Goal: Information Seeking & Learning: Learn about a topic

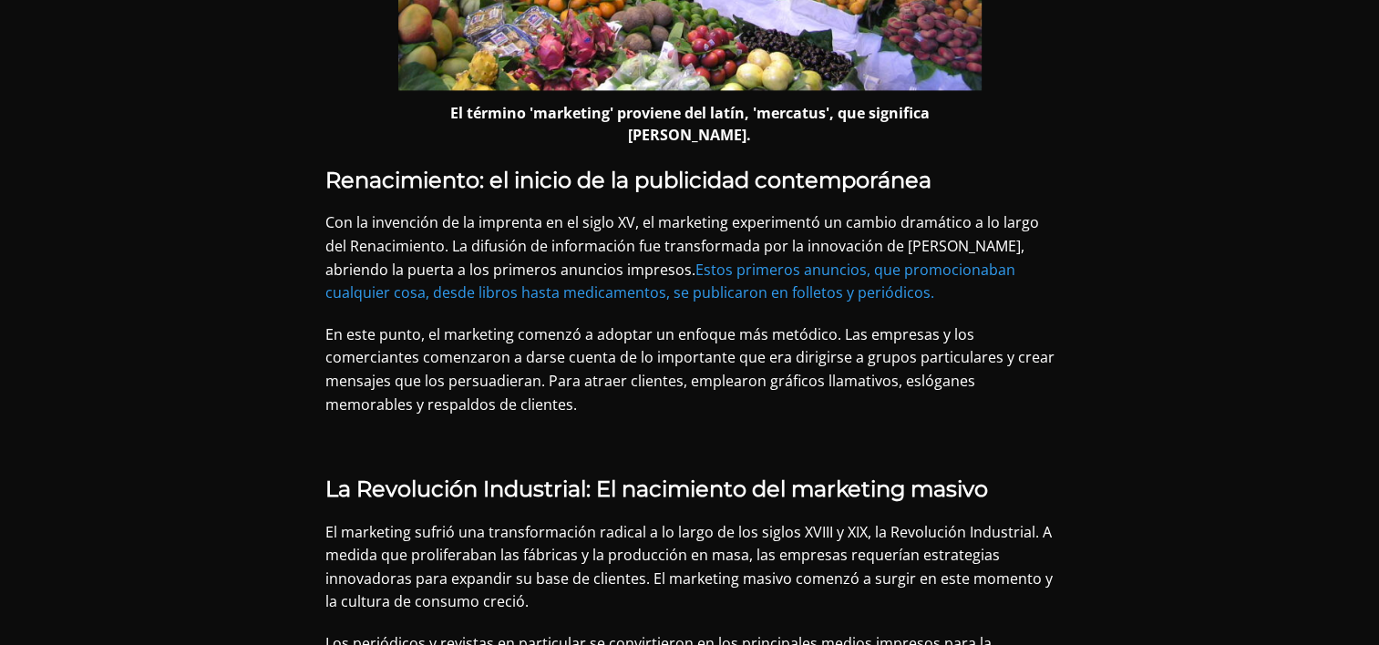
scroll to position [2443, 0]
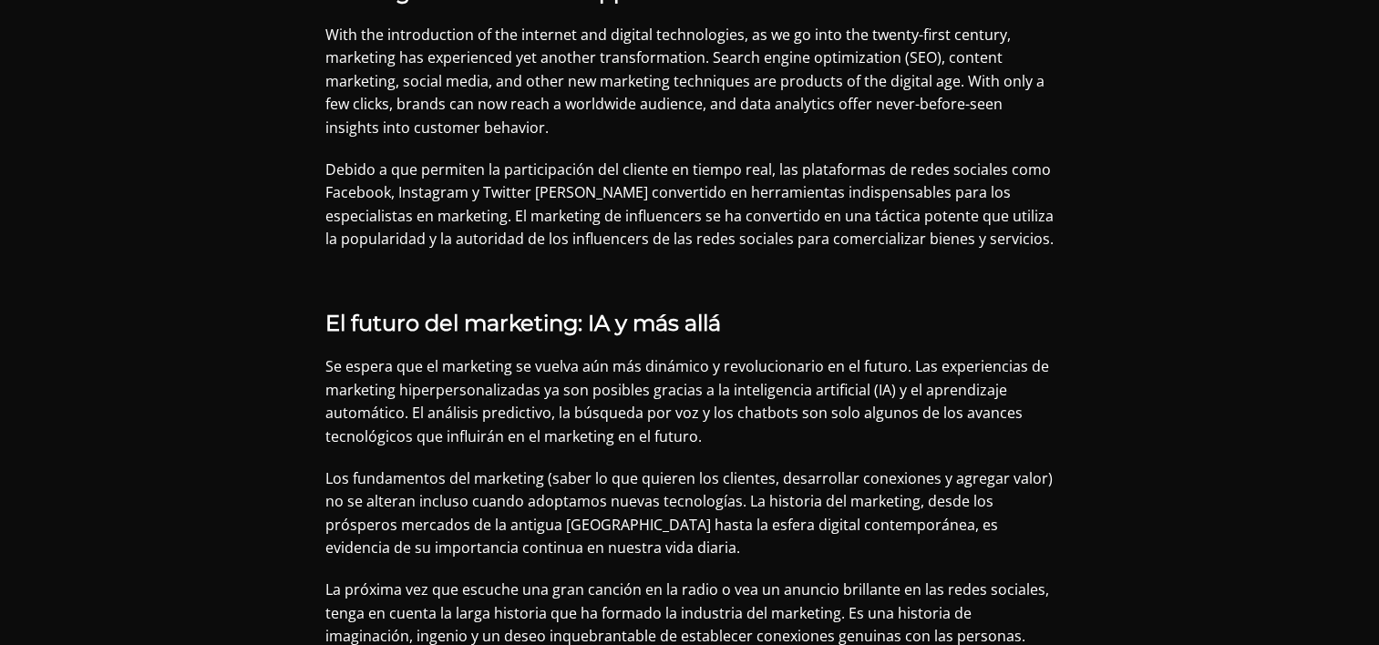
scroll to position [7462, 0]
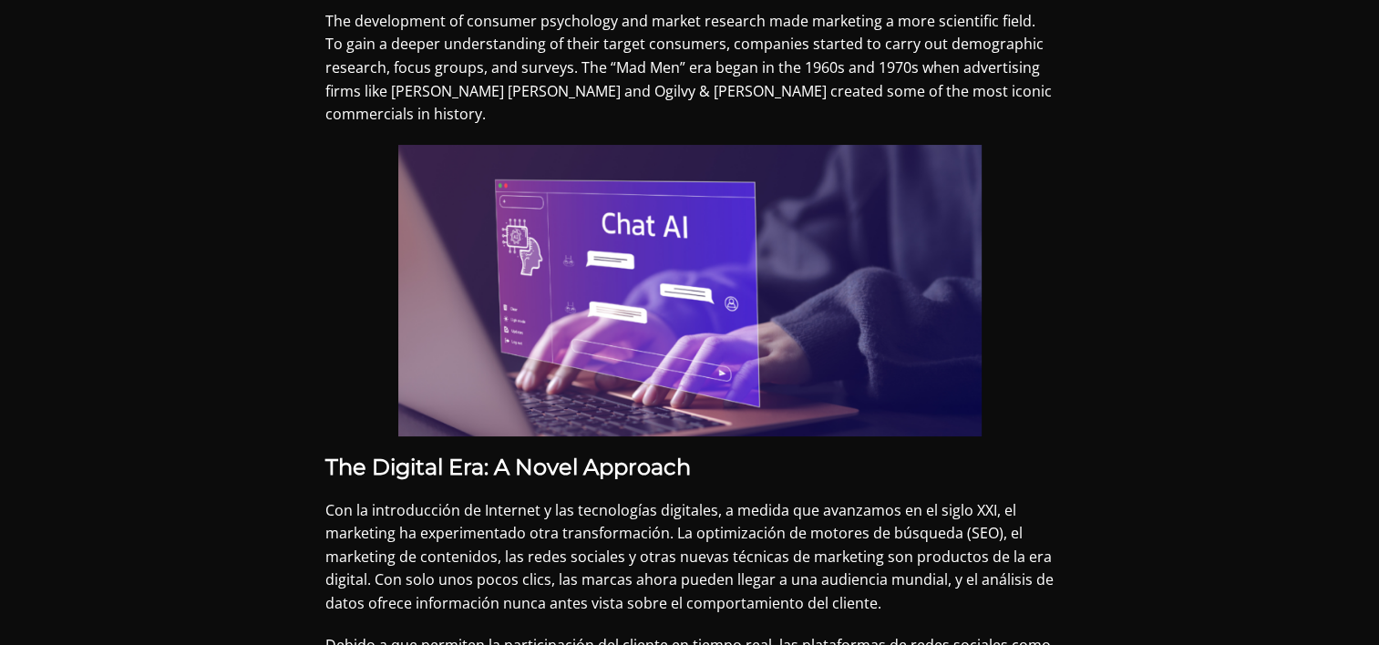
scroll to position [6988, 0]
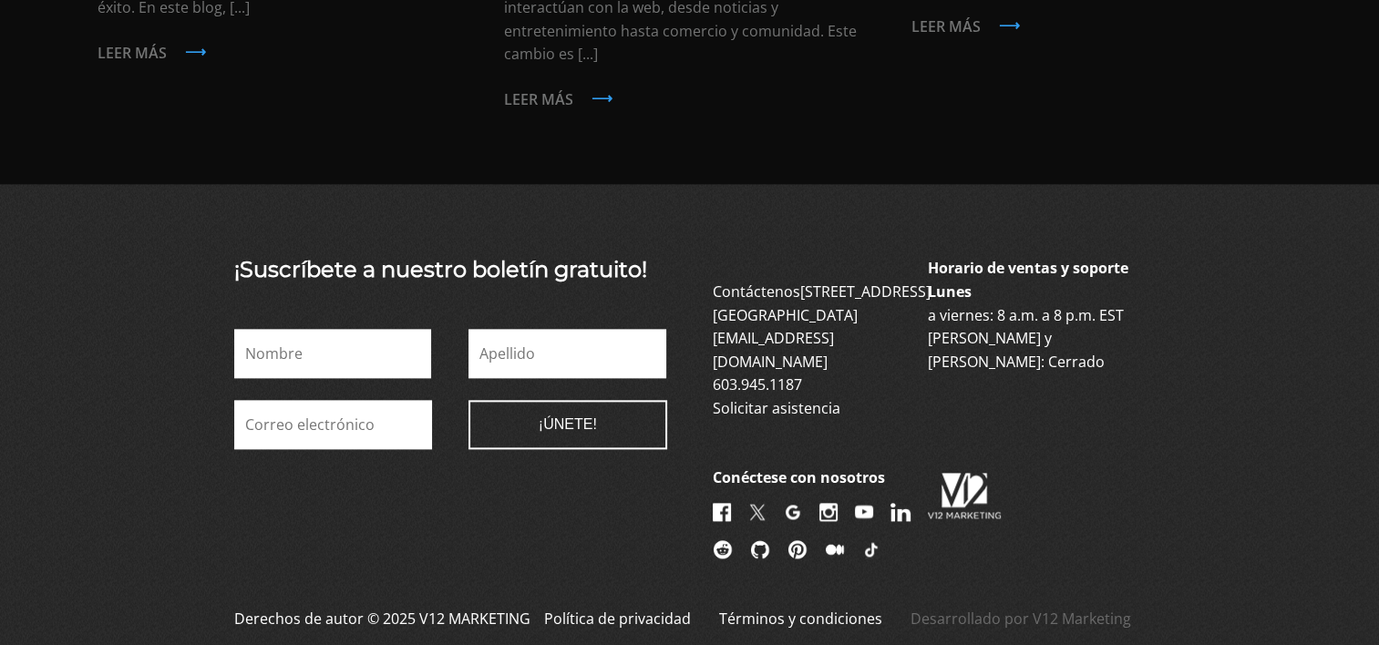
scroll to position [8998, 0]
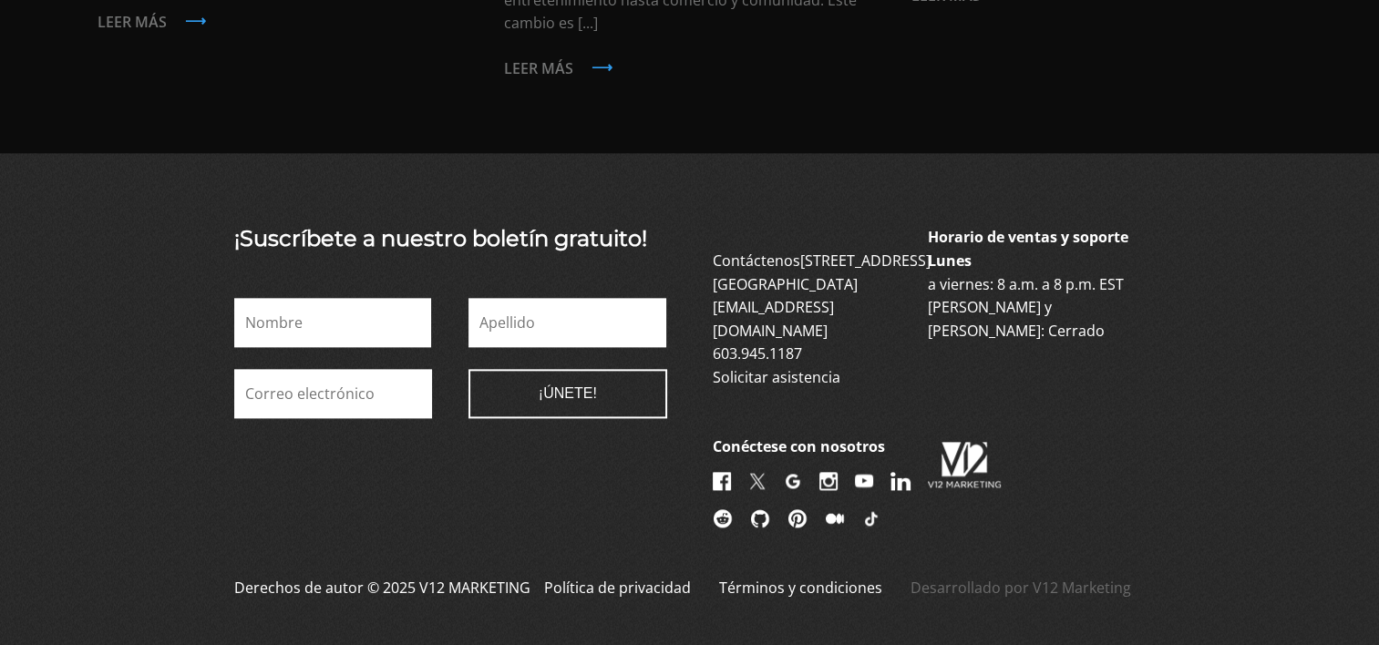
click at [414, 577] on p "Derechos de autor © 2025 V12 MARKETING" at bounding box center [382, 599] width 296 height 44
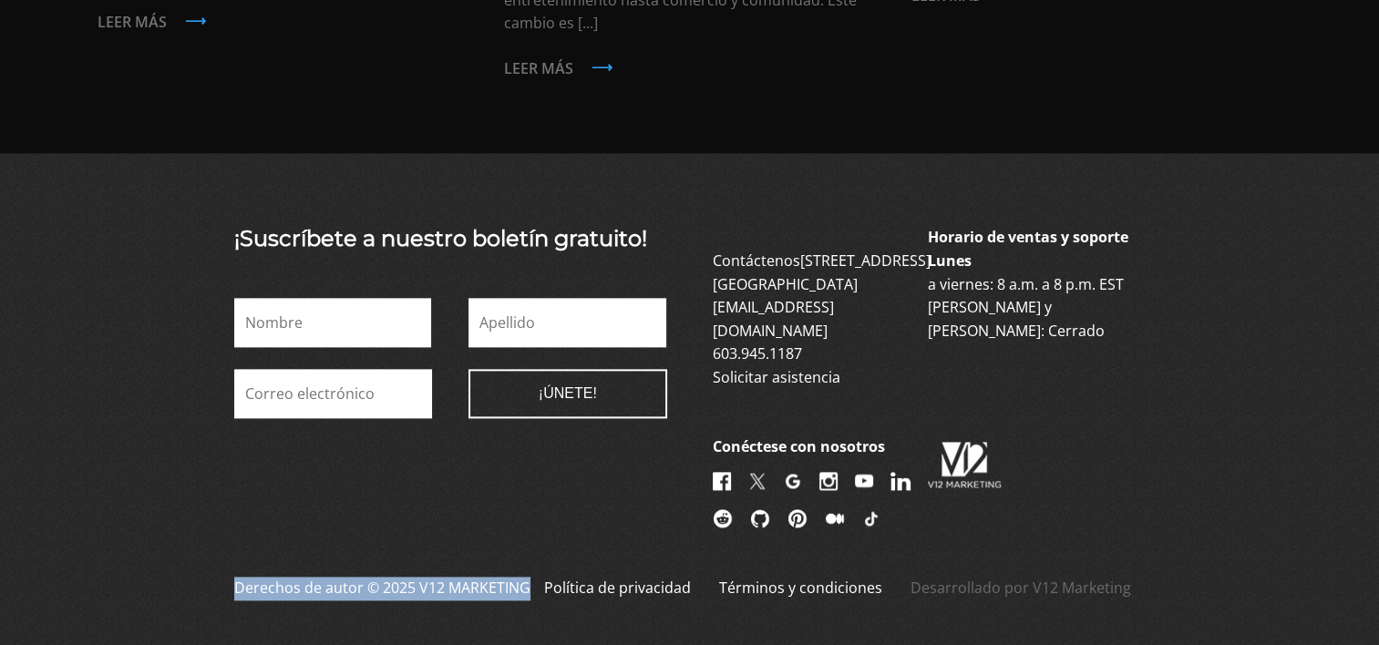
drag, startPoint x: 526, startPoint y: 441, endPoint x: 231, endPoint y: 441, distance: 295.4
click at [231, 577] on div "Derechos de autor © 2025 V12 MARKETING Política de privacidad Términos y condic…" at bounding box center [690, 599] width 1003 height 44
copy p "Derechos de autor © 2025 V12 MARKETING"
click at [483, 577] on p "Derechos de autor © 2025 V12 MARKETING" at bounding box center [382, 599] width 296 height 44
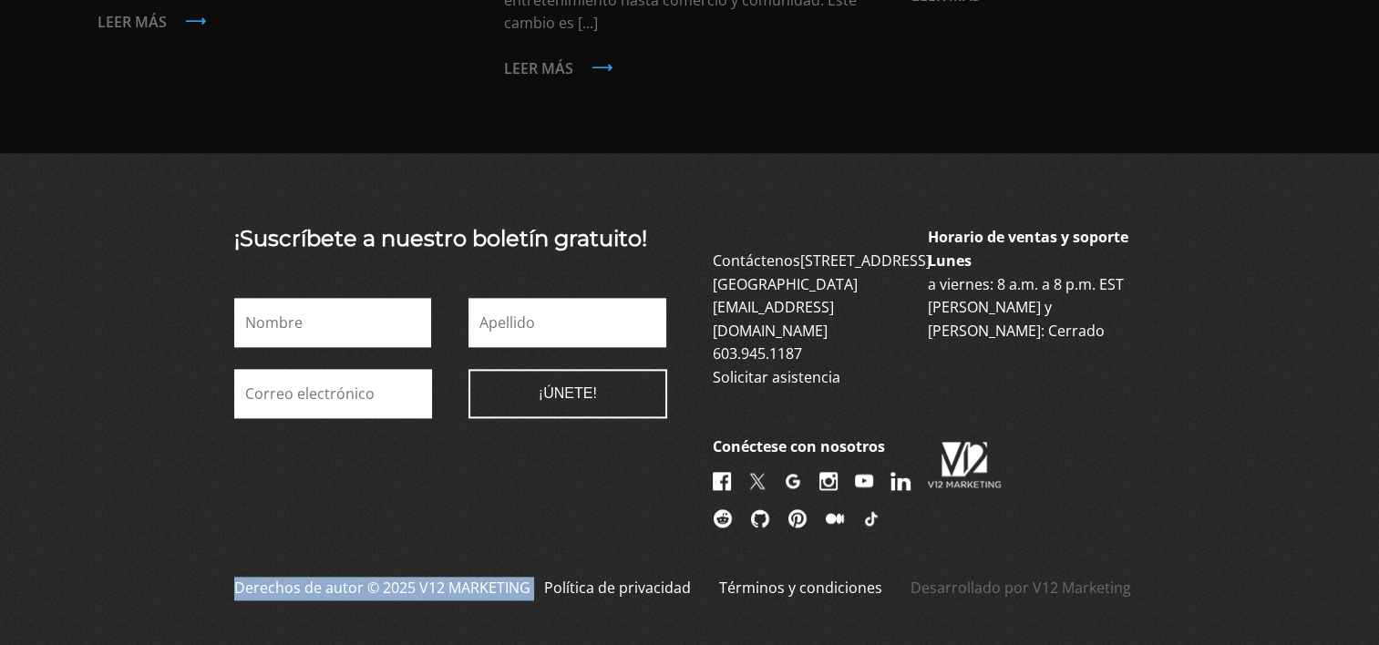
click at [483, 577] on p "Derechos de autor © 2025 V12 MARKETING" at bounding box center [382, 599] width 296 height 44
